Goal: Use online tool/utility: Utilize a website feature to perform a specific function

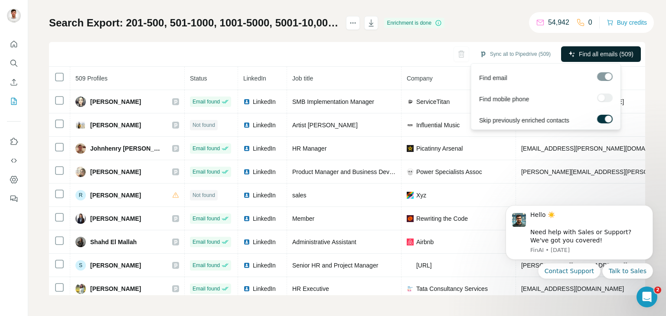
click at [568, 51] on button "Find all emails (509)" at bounding box center [601, 54] width 80 height 16
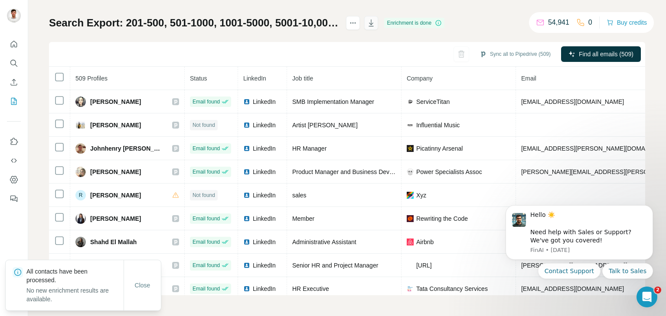
click at [375, 26] on icon "button" at bounding box center [371, 23] width 9 height 9
